Goal: Check status: Check status

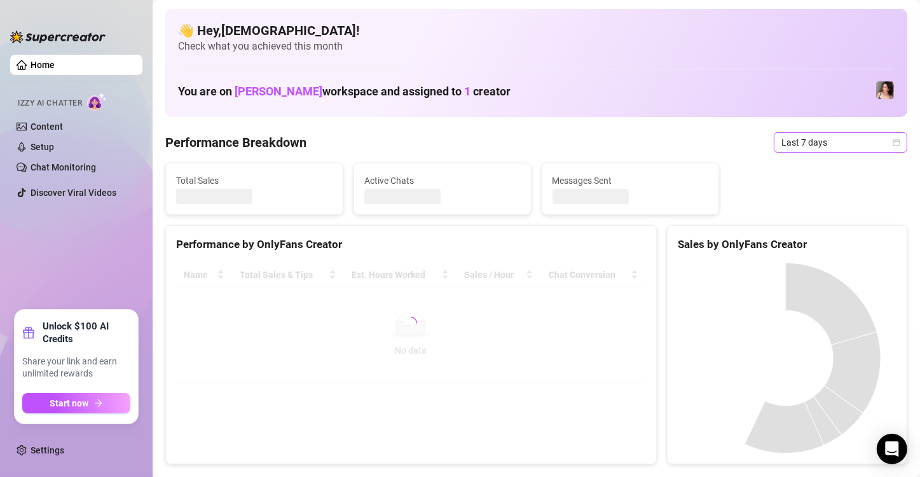
click at [824, 141] on span "Last 7 days" at bounding box center [841, 142] width 118 height 19
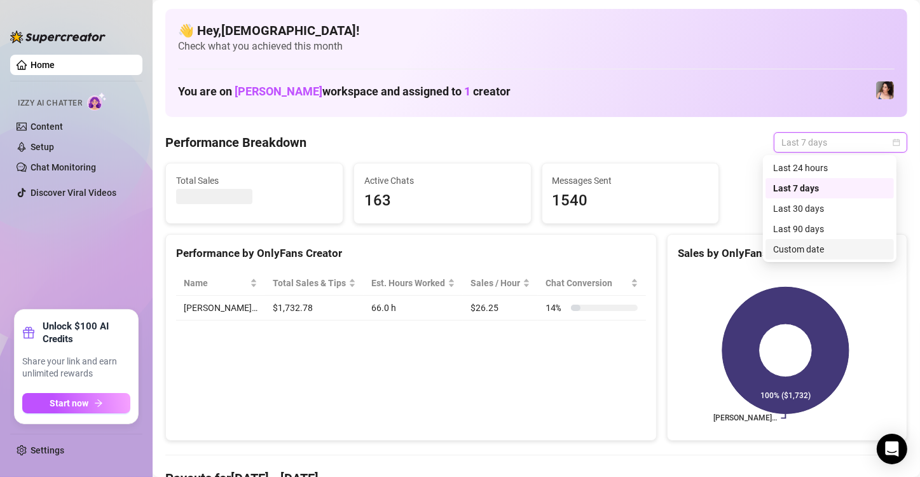
click at [783, 247] on div "Custom date" at bounding box center [829, 249] width 113 height 14
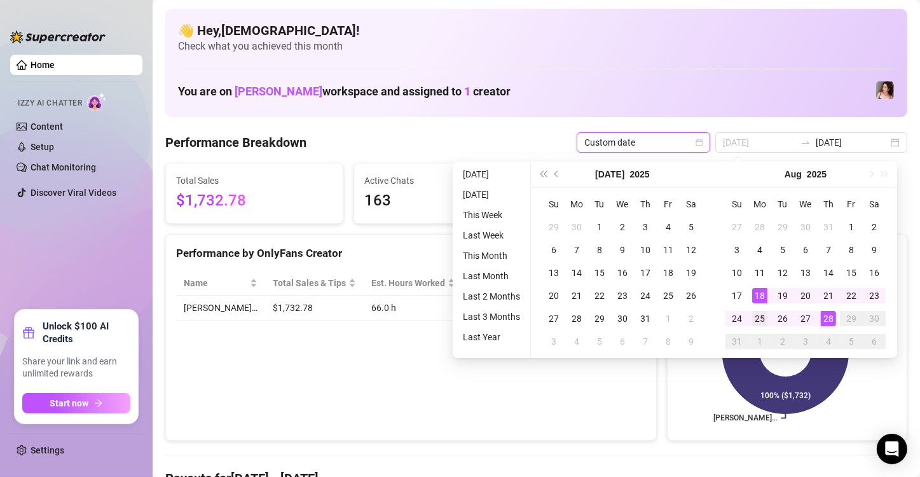
type input "[DATE]"
click at [762, 312] on div "25" at bounding box center [759, 318] width 15 height 15
type input "[DATE]"
click at [826, 323] on div "28" at bounding box center [828, 318] width 15 height 15
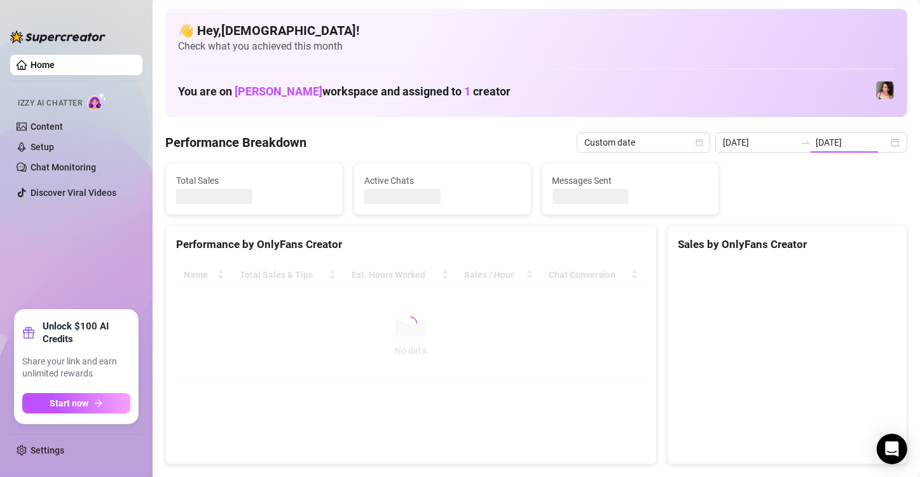
type input "[DATE]"
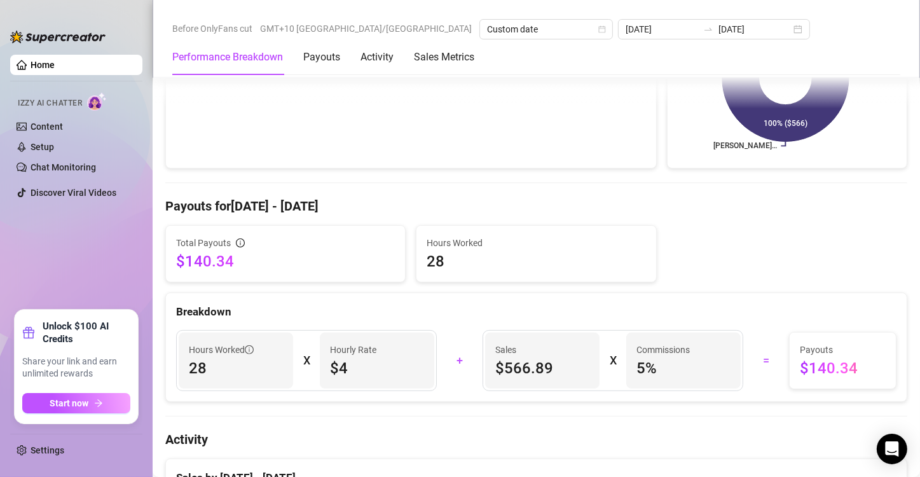
scroll to position [296, 0]
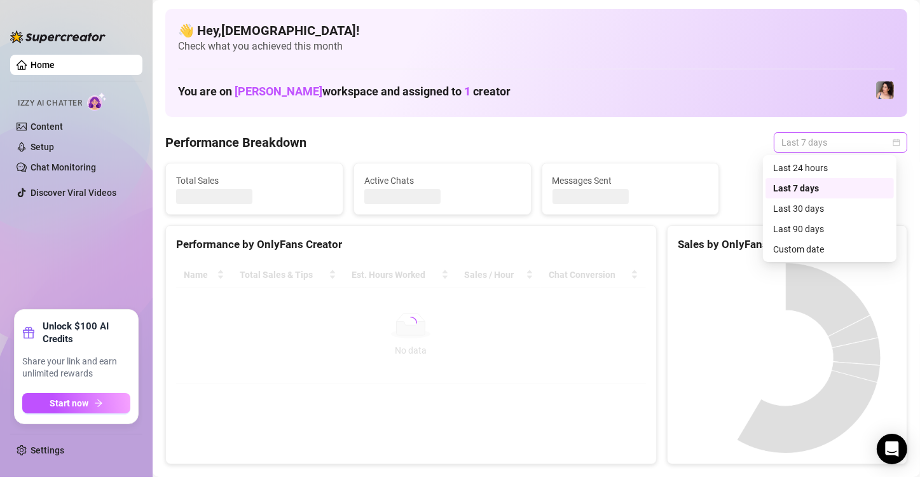
click at [826, 142] on span "Last 7 days" at bounding box center [841, 142] width 118 height 19
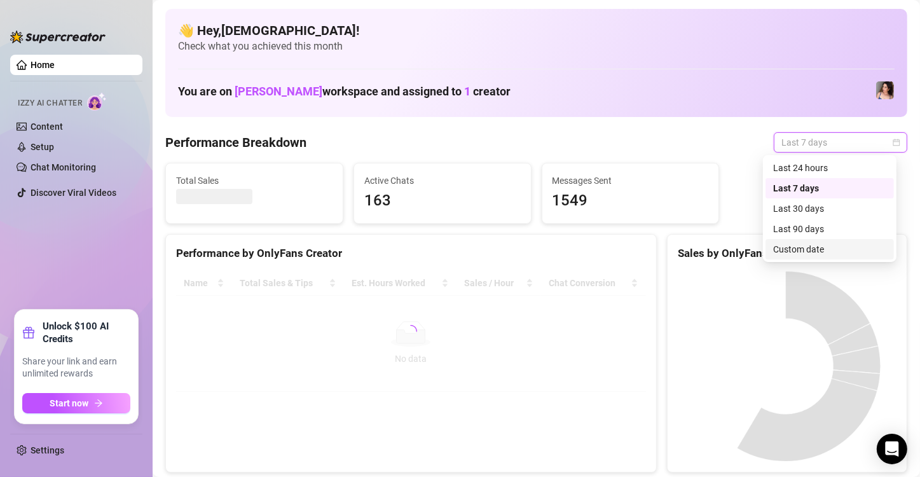
click at [813, 247] on div "Custom date" at bounding box center [829, 249] width 113 height 14
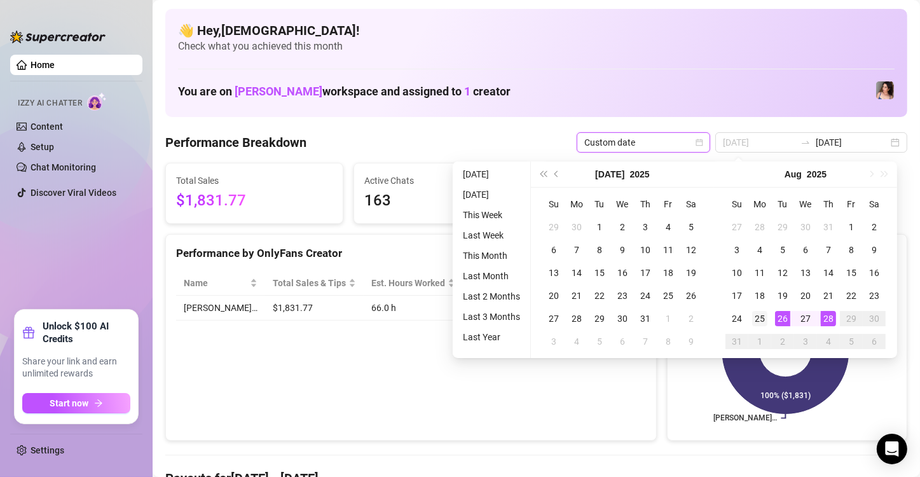
type input "[DATE]"
click at [756, 315] on div "25" at bounding box center [759, 318] width 15 height 15
type input "[DATE]"
click at [826, 320] on div "28" at bounding box center [828, 318] width 15 height 15
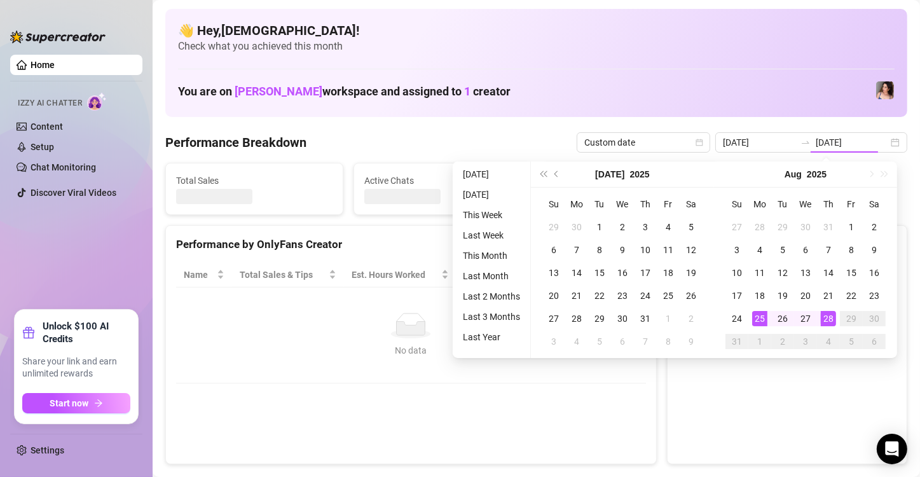
type input "[DATE]"
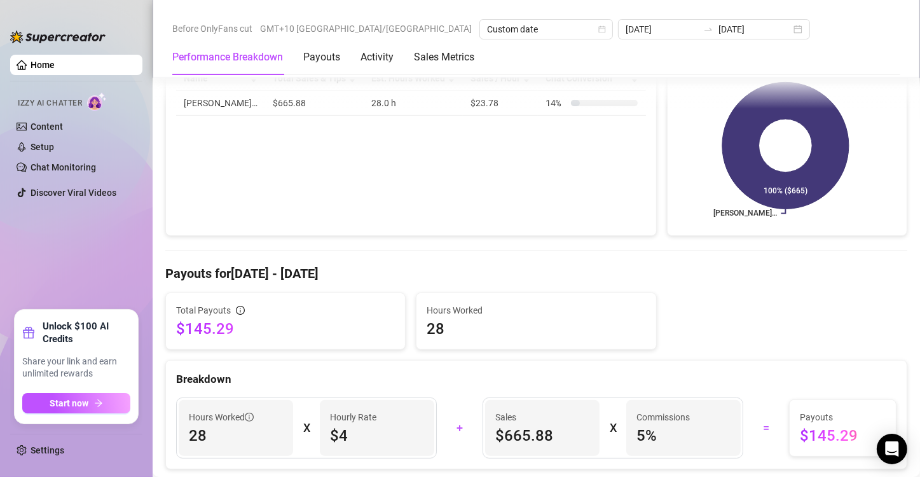
scroll to position [212, 0]
